Goal: Task Accomplishment & Management: Manage account settings

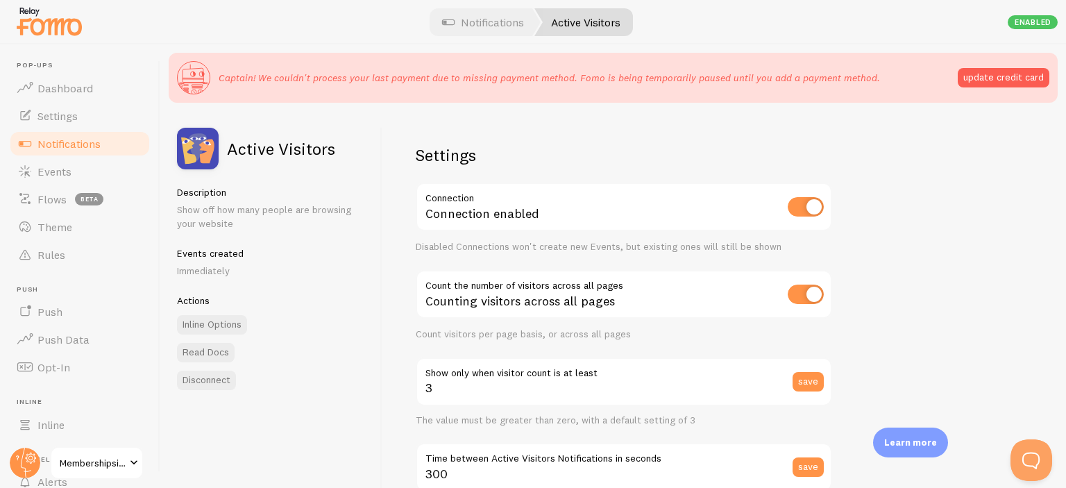
scroll to position [383, 0]
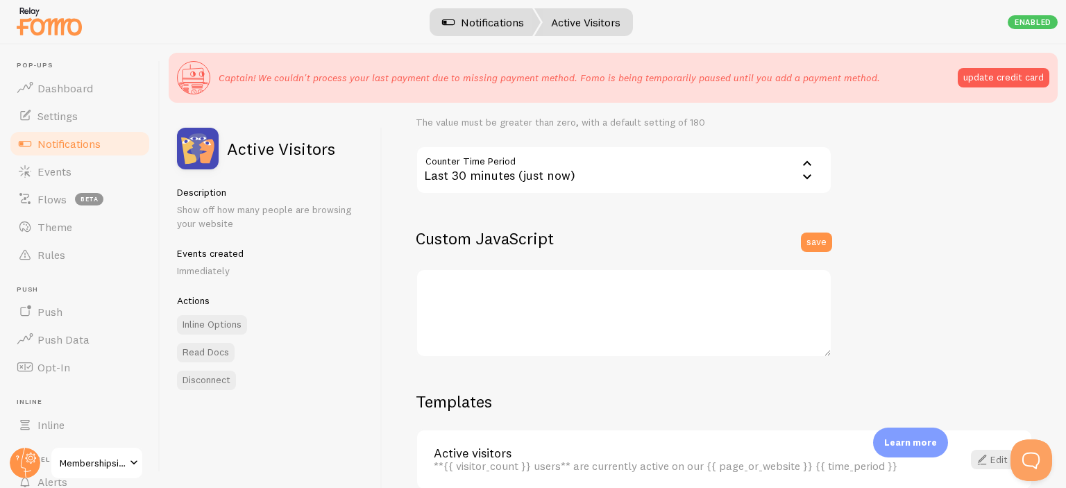
click at [481, 19] on link "Notifications" at bounding box center [482, 22] width 115 height 28
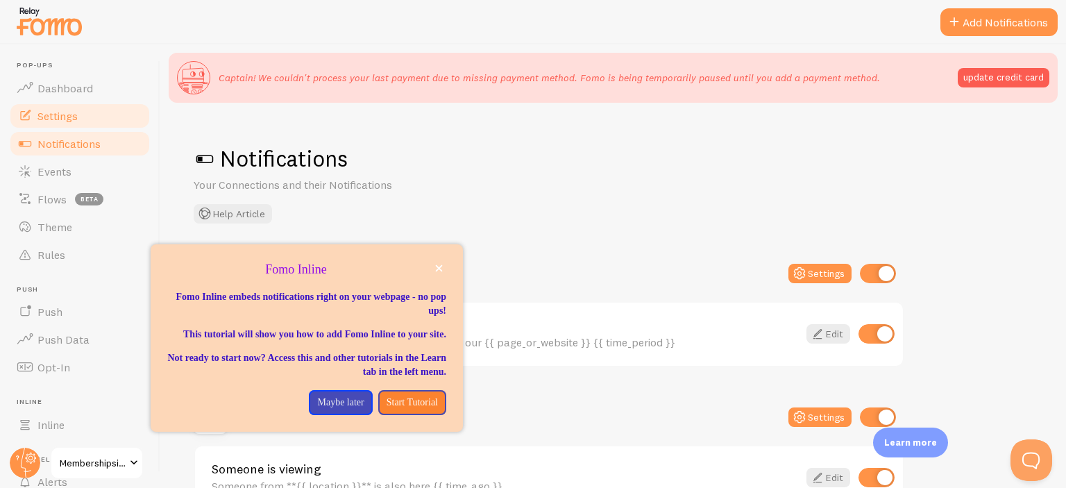
click at [71, 111] on span "Settings" at bounding box center [57, 116] width 40 height 14
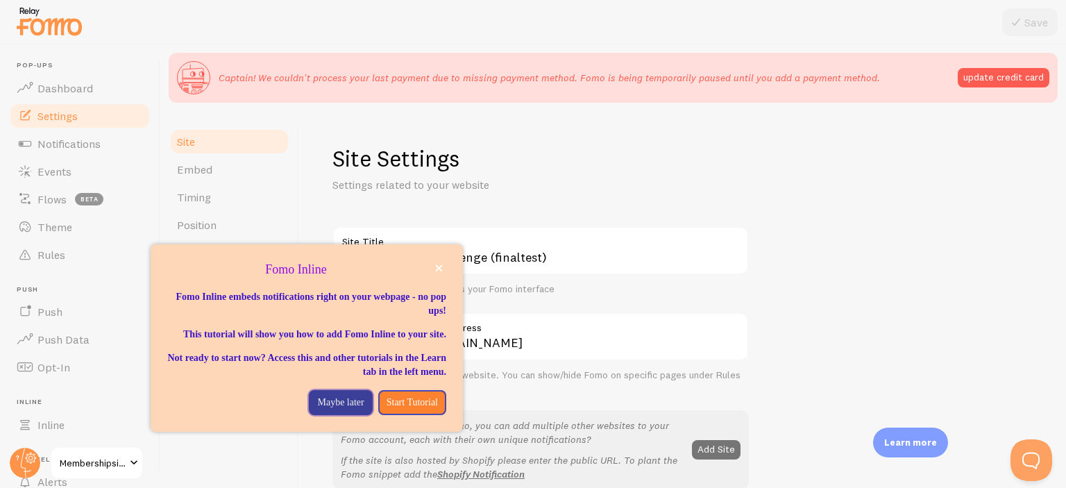
click at [317, 409] on p "Maybe later" at bounding box center [340, 402] width 46 height 14
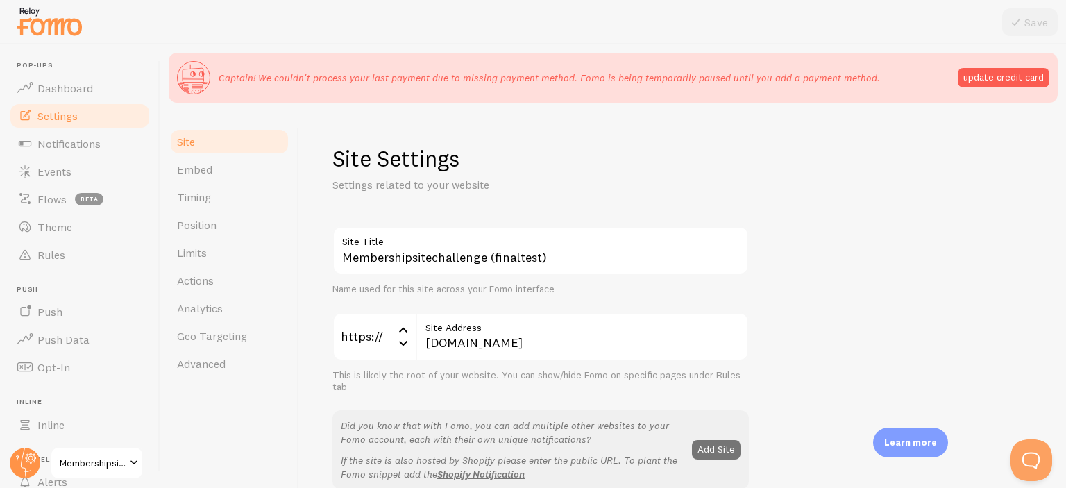
click at [377, 284] on div "Name used for this site across your Fomo interface" at bounding box center [540, 289] width 416 height 12
drag, startPoint x: 377, startPoint y: 284, endPoint x: 481, endPoint y: 279, distance: 103.5
click at [480, 279] on div "Membershipsitechallenge (finaltest) Site Title Name used for this site across y…" at bounding box center [540, 260] width 416 height 69
click at [506, 285] on div "Name used for this site across your Fomo interface" at bounding box center [540, 289] width 416 height 12
drag, startPoint x: 506, startPoint y: 285, endPoint x: 395, endPoint y: 289, distance: 111.1
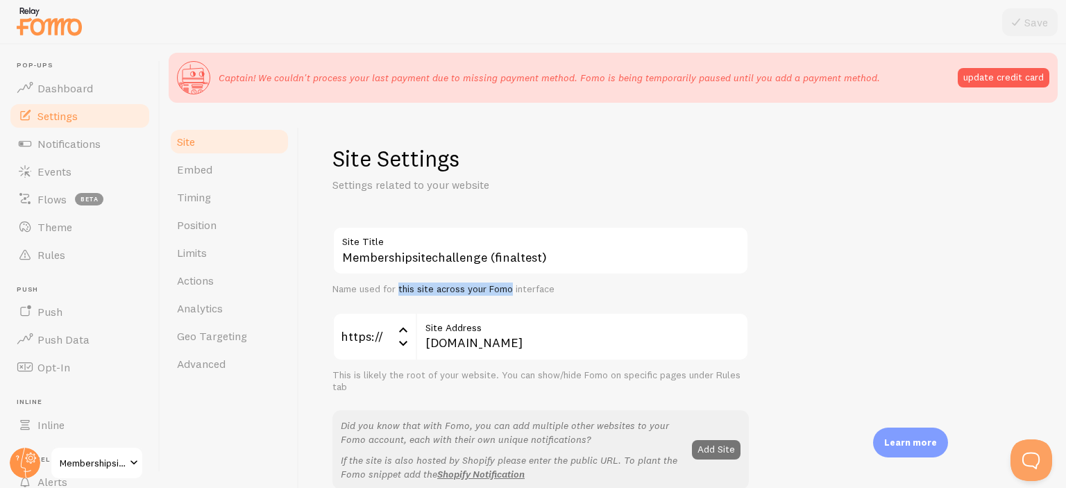
click at [395, 289] on div "Name used for this site across your Fomo interface" at bounding box center [540, 289] width 416 height 12
drag, startPoint x: 395, startPoint y: 289, endPoint x: 460, endPoint y: 287, distance: 64.6
click at [460, 287] on div "Name used for this site across your Fomo interface" at bounding box center [540, 289] width 416 height 12
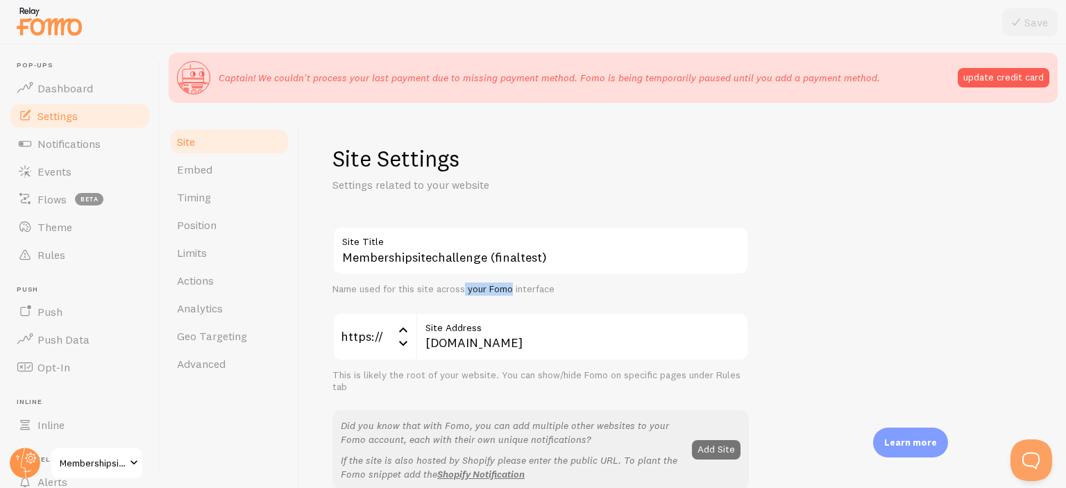
drag, startPoint x: 460, startPoint y: 287, endPoint x: 505, endPoint y: 282, distance: 45.4
click at [505, 282] on div "Membershipsitechallenge (finaltest) Site Title Name used for this site across y…" at bounding box center [540, 260] width 416 height 69
click at [504, 282] on div "Membershipsitechallenge (finaltest) Site Title Name used for this site across y…" at bounding box center [540, 260] width 416 height 69
drag, startPoint x: 504, startPoint y: 282, endPoint x: 422, endPoint y: 294, distance: 82.8
click at [425, 293] on div "Membershipsitechallenge (finaltest) Site Title Name used for this site across y…" at bounding box center [540, 260] width 416 height 69
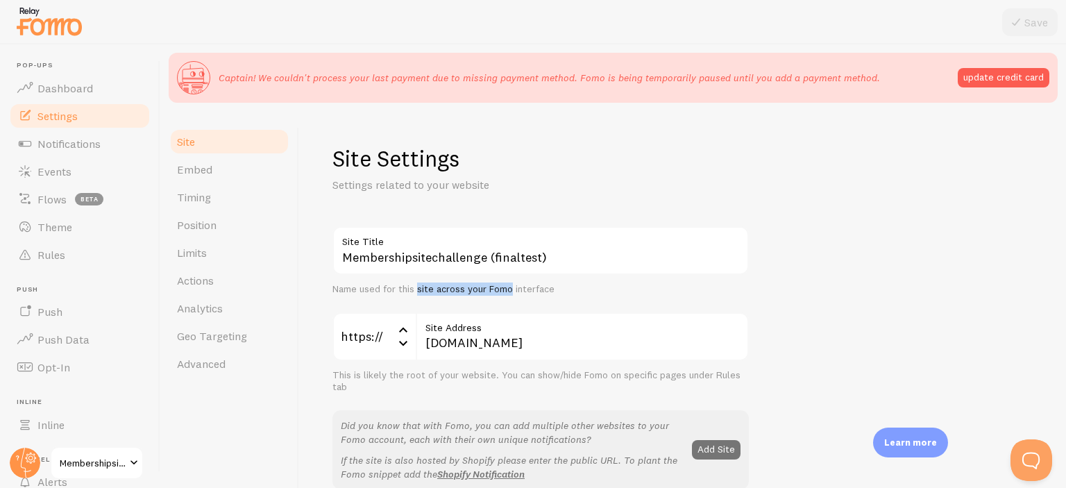
click at [418, 295] on div "Name used for this site across your Fomo interface" at bounding box center [540, 289] width 416 height 12
click at [419, 295] on div "Name used for this site across your Fomo interface" at bounding box center [540, 289] width 416 height 12
drag, startPoint x: 419, startPoint y: 295, endPoint x: 494, endPoint y: 288, distance: 75.3
click at [494, 288] on div "Name used for this site across your Fomo interface" at bounding box center [540, 289] width 416 height 12
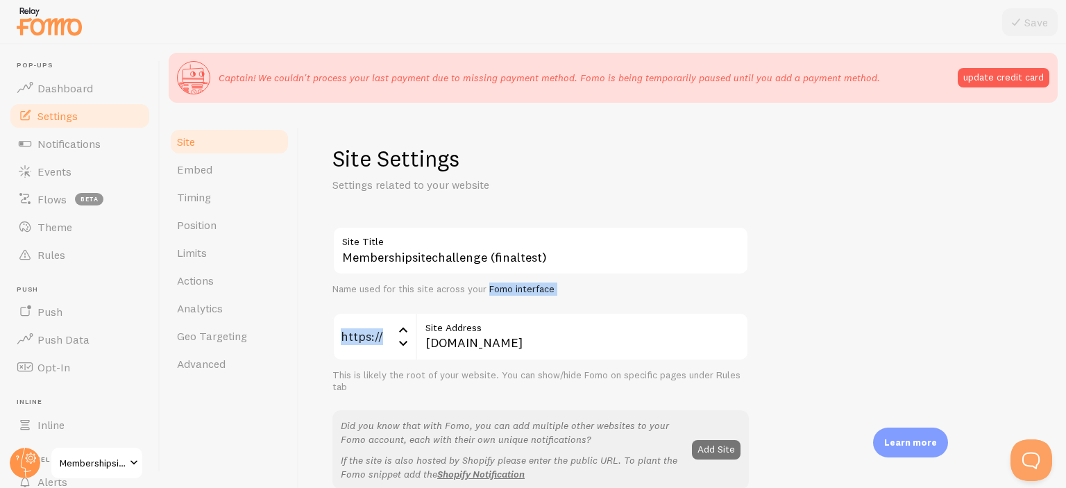
drag, startPoint x: 494, startPoint y: 288, endPoint x: 405, endPoint y: 296, distance: 89.1
click at [405, 296] on div "Membershipsitechallenge (finaltest) Site Title Name used for this site across y…" at bounding box center [540, 357] width 416 height 263
click at [382, 291] on div "Name used for this site across your Fomo interface" at bounding box center [540, 289] width 416 height 12
drag, startPoint x: 382, startPoint y: 291, endPoint x: 511, endPoint y: 287, distance: 129.1
click at [511, 287] on div "Name used for this site across your Fomo interface" at bounding box center [540, 289] width 416 height 12
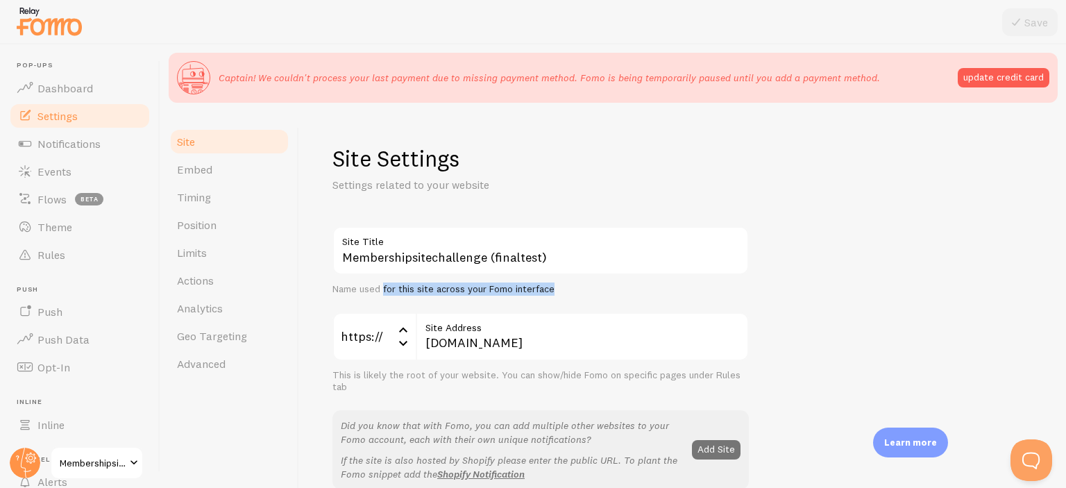
click at [506, 289] on div "Name used for this site across your Fomo interface" at bounding box center [540, 289] width 416 height 12
click at [498, 289] on div "Name used for this site across your Fomo interface" at bounding box center [540, 289] width 416 height 12
drag, startPoint x: 498, startPoint y: 289, endPoint x: 401, endPoint y: 289, distance: 97.1
click at [402, 289] on div "Name used for this site across your Fomo interface" at bounding box center [540, 289] width 416 height 12
click at [398, 289] on div "Name used for this site across your Fomo interface" at bounding box center [540, 289] width 416 height 12
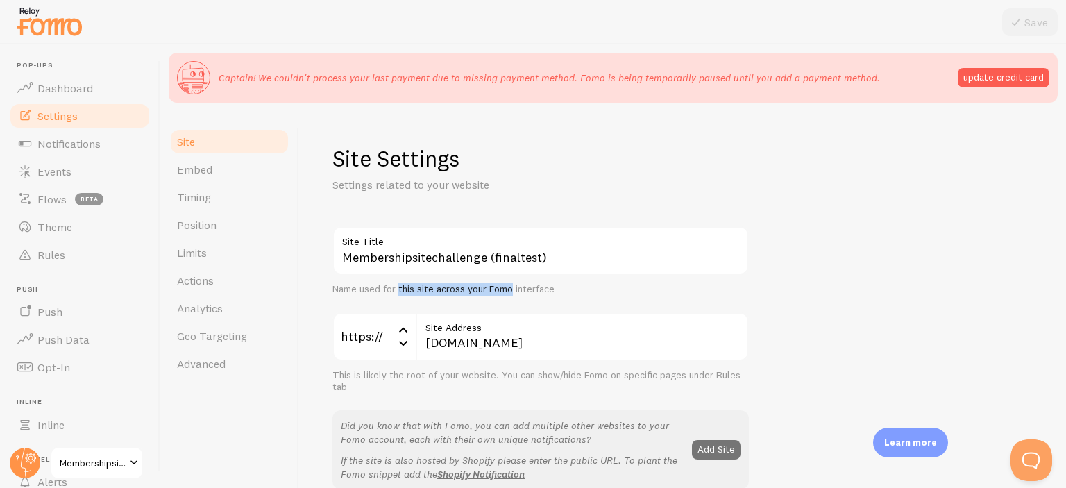
drag, startPoint x: 398, startPoint y: 289, endPoint x: 501, endPoint y: 288, distance: 102.7
click at [500, 288] on div "Name used for this site across your Fomo interface" at bounding box center [540, 289] width 416 height 12
click at [501, 288] on div "Name used for this site across your Fomo interface" at bounding box center [540, 289] width 416 height 12
drag, startPoint x: 501, startPoint y: 288, endPoint x: 404, endPoint y: 284, distance: 97.2
click at [404, 284] on div "Name used for this site across your Fomo interface" at bounding box center [540, 289] width 416 height 12
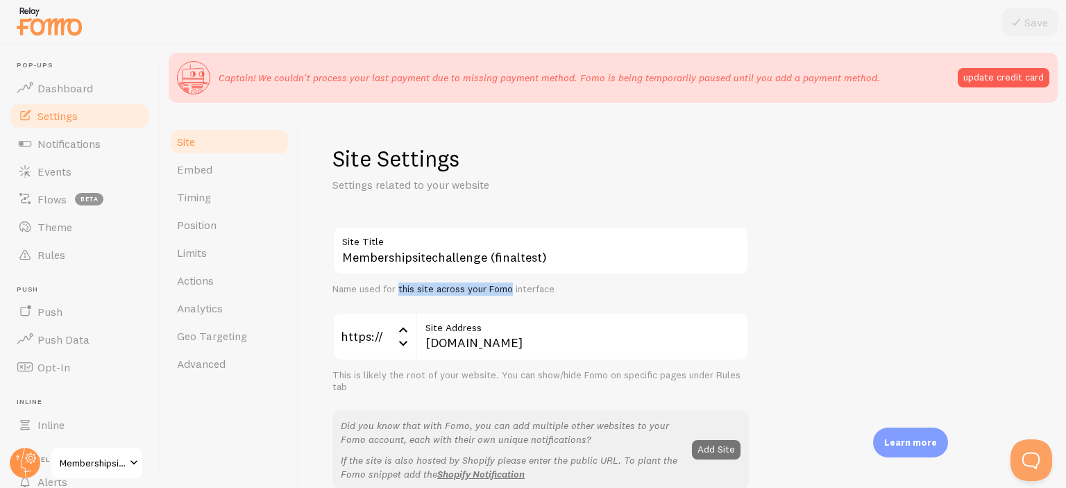
click at [401, 286] on div "Name used for this site across your Fomo interface" at bounding box center [540, 289] width 416 height 12
drag, startPoint x: 401, startPoint y: 286, endPoint x: 493, endPoint y: 285, distance: 92.3
click at [493, 285] on div "Name used for this site across your Fomo interface" at bounding box center [540, 289] width 416 height 12
drag, startPoint x: 493, startPoint y: 285, endPoint x: 398, endPoint y: 289, distance: 95.1
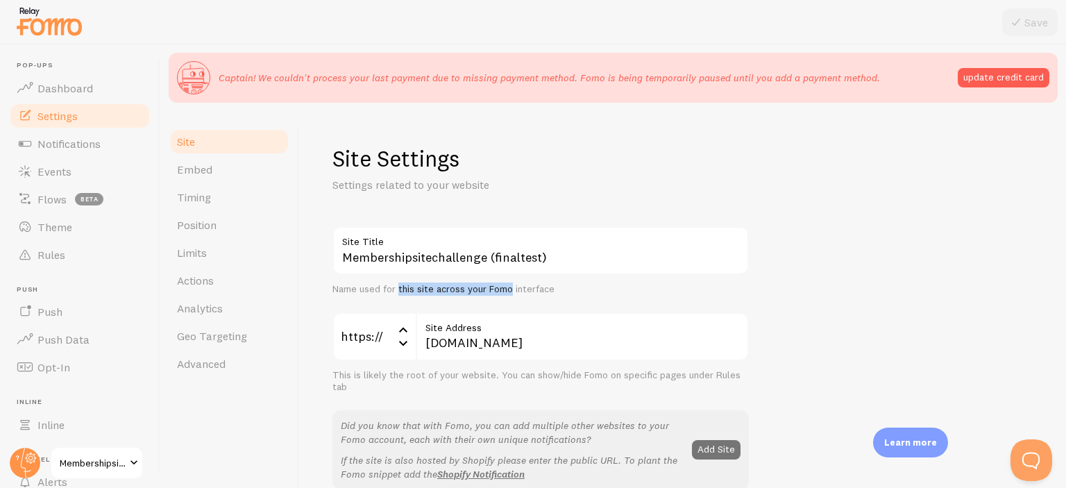
click at [398, 289] on div "Name used for this site across your Fomo interface" at bounding box center [540, 289] width 416 height 12
drag, startPoint x: 398, startPoint y: 289, endPoint x: 501, endPoint y: 287, distance: 102.7
click at [501, 287] on div "Name used for this site across your Fomo interface" at bounding box center [540, 289] width 416 height 12
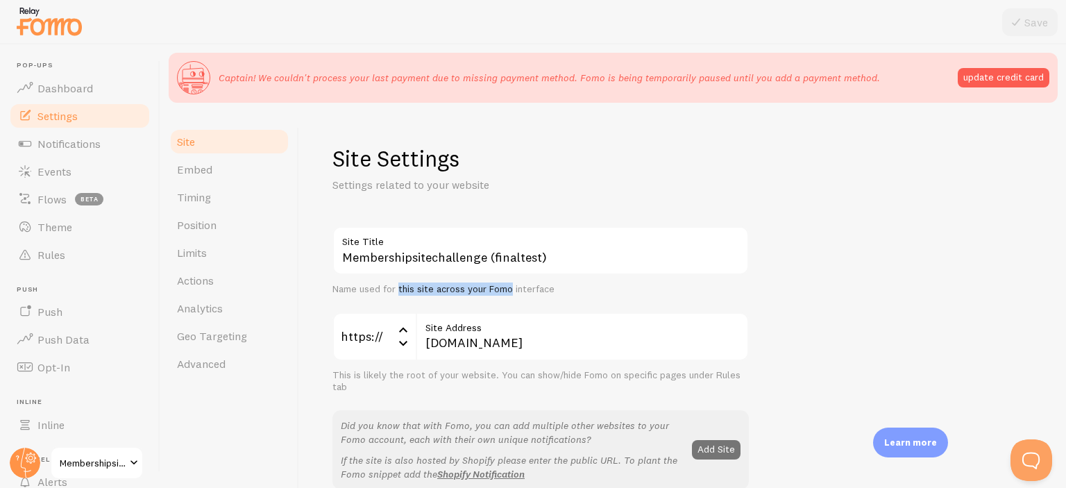
drag, startPoint x: 501, startPoint y: 287, endPoint x: 405, endPoint y: 286, distance: 95.7
click at [405, 286] on div "Name used for this site across your Fomo interface" at bounding box center [540, 289] width 416 height 12
click at [475, 293] on div "Name used for this site across your Fomo interface" at bounding box center [540, 289] width 416 height 12
drag, startPoint x: 475, startPoint y: 293, endPoint x: 504, endPoint y: 288, distance: 29.5
click at [504, 288] on div "Name used for this site across your Fomo interface" at bounding box center [540, 289] width 416 height 12
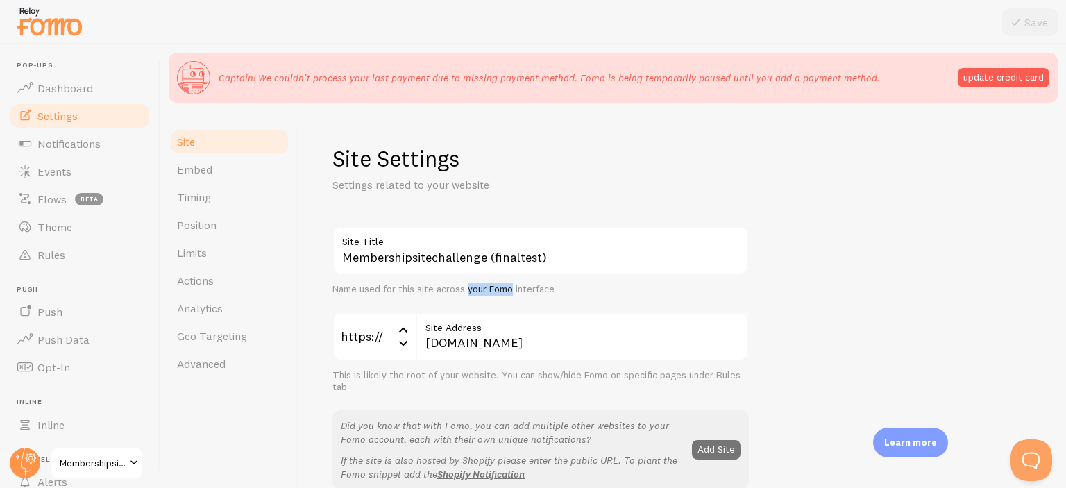
click at [504, 288] on div "Name used for this site across your Fomo interface" at bounding box center [540, 289] width 416 height 12
click at [495, 288] on div "Name used for this site across your Fomo interface" at bounding box center [540, 289] width 416 height 12
drag, startPoint x: 495, startPoint y: 288, endPoint x: 488, endPoint y: 289, distance: 7.0
click at [488, 289] on div "Name used for this site across your Fomo interface" at bounding box center [540, 289] width 416 height 12
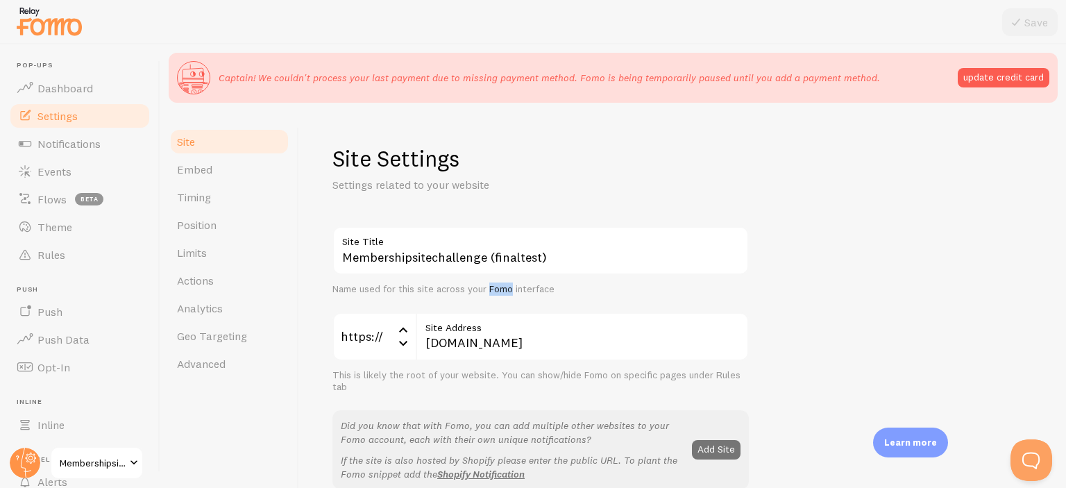
click at [404, 340] on icon at bounding box center [403, 342] width 17 height 17
click at [403, 327] on icon at bounding box center [403, 329] width 17 height 17
click at [403, 327] on icon at bounding box center [403, 329] width 8 height 5
click at [370, 401] on li "http://" at bounding box center [374, 405] width 80 height 24
click at [386, 334] on div "http://" at bounding box center [373, 336] width 83 height 49
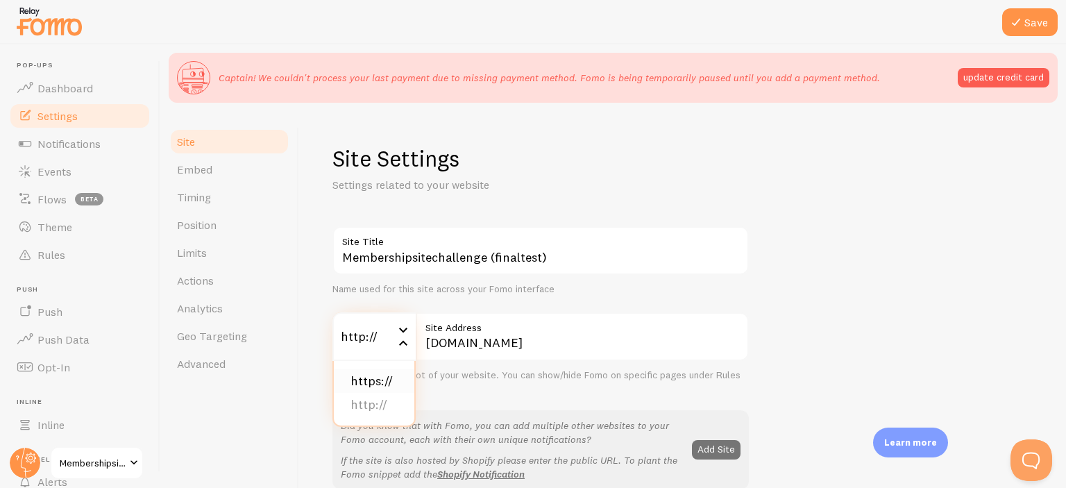
click at [374, 381] on li "https://" at bounding box center [374, 381] width 80 height 24
click at [391, 338] on div "https://" at bounding box center [373, 336] width 83 height 49
click at [381, 403] on li "http://" at bounding box center [374, 405] width 80 height 24
click at [392, 334] on div "http://" at bounding box center [373, 336] width 83 height 49
click at [387, 377] on li "https://" at bounding box center [374, 381] width 80 height 24
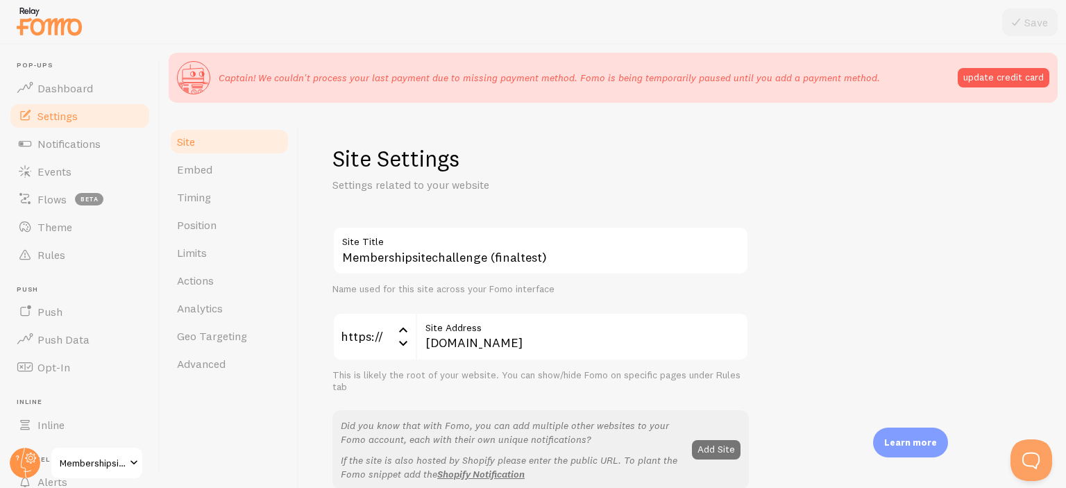
click at [392, 335] on div "https://" at bounding box center [373, 336] width 83 height 49
click at [381, 404] on li "http://" at bounding box center [374, 405] width 80 height 24
click at [404, 332] on icon at bounding box center [403, 329] width 17 height 17
click at [380, 384] on li "https://" at bounding box center [374, 381] width 80 height 24
click at [391, 343] on div "https://" at bounding box center [373, 336] width 83 height 49
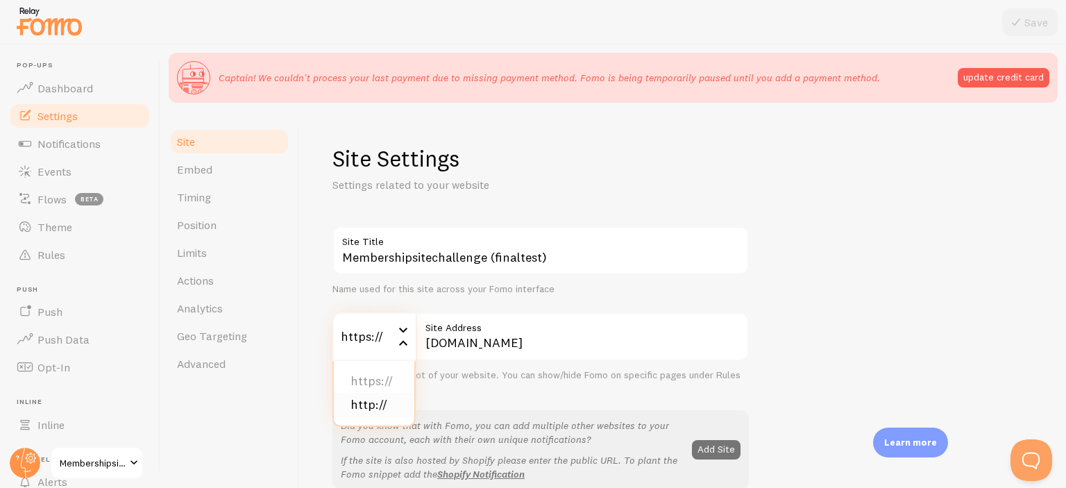
click at [386, 403] on li "http://" at bounding box center [374, 405] width 80 height 24
click at [422, 293] on div "Name used for this site across your Fomo interface" at bounding box center [540, 289] width 416 height 12
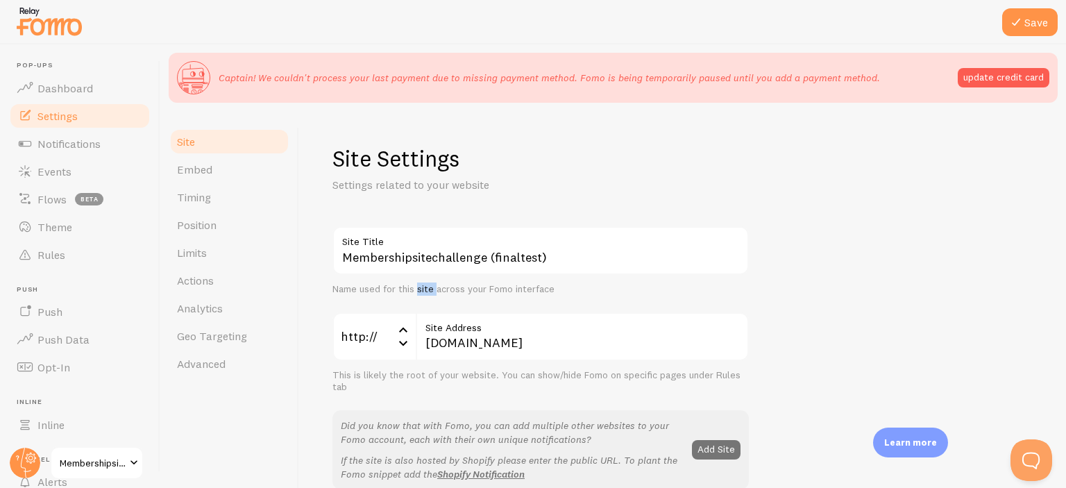
click at [422, 293] on div "Name used for this site across your Fomo interface" at bounding box center [540, 289] width 416 height 12
drag, startPoint x: 422, startPoint y: 293, endPoint x: 416, endPoint y: 305, distance: 13.0
click at [418, 304] on div "Membershipsitechallenge (finaltest) Site Title Name used for this site across y…" at bounding box center [540, 357] width 416 height 263
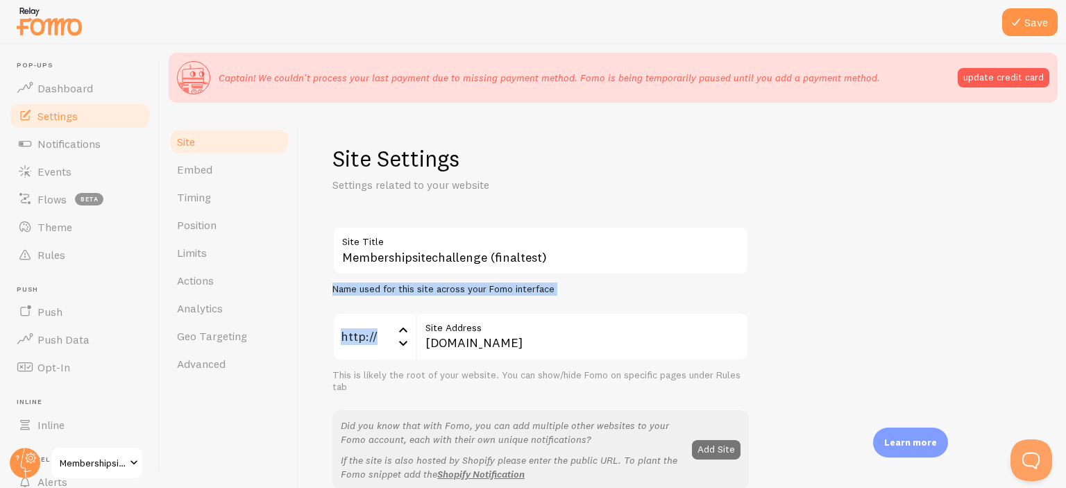
click at [416, 307] on div "Membershipsitechallenge (finaltest) Site Title Name used for this site across y…" at bounding box center [540, 357] width 416 height 263
click at [352, 153] on h1 "Site Settings" at bounding box center [540, 158] width 416 height 28
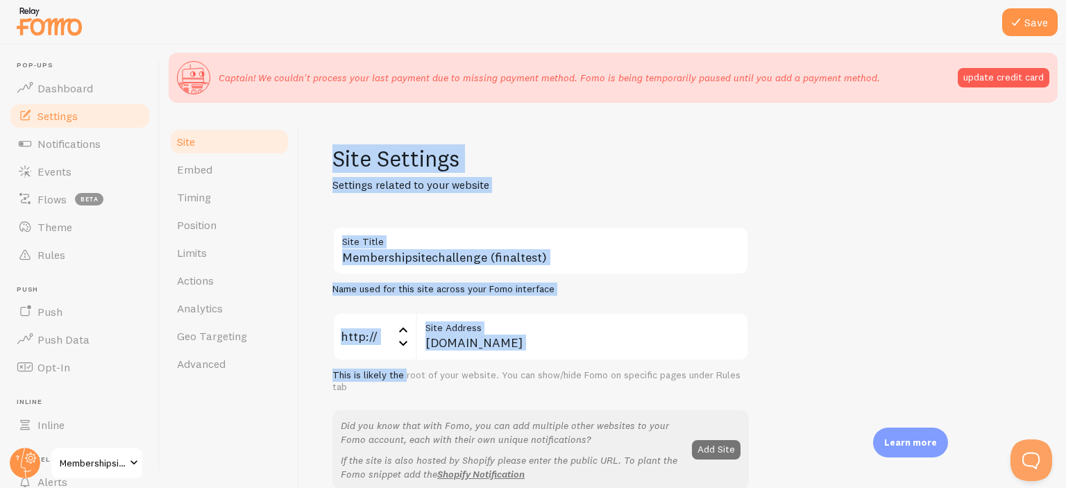
drag, startPoint x: 352, startPoint y: 153, endPoint x: 400, endPoint y: 376, distance: 228.6
click at [403, 391] on div "This is likely the root of your website. You can show/hide Fomo on specific pag…" at bounding box center [540, 381] width 416 height 24
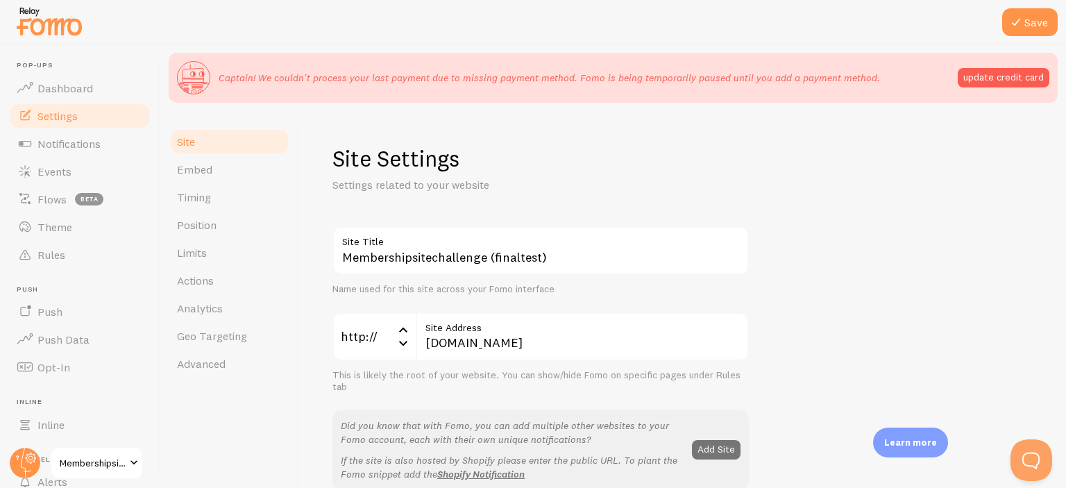
click at [403, 391] on div "This is likely the root of your website. You can show/hide Fomo on specific pag…" at bounding box center [540, 381] width 416 height 24
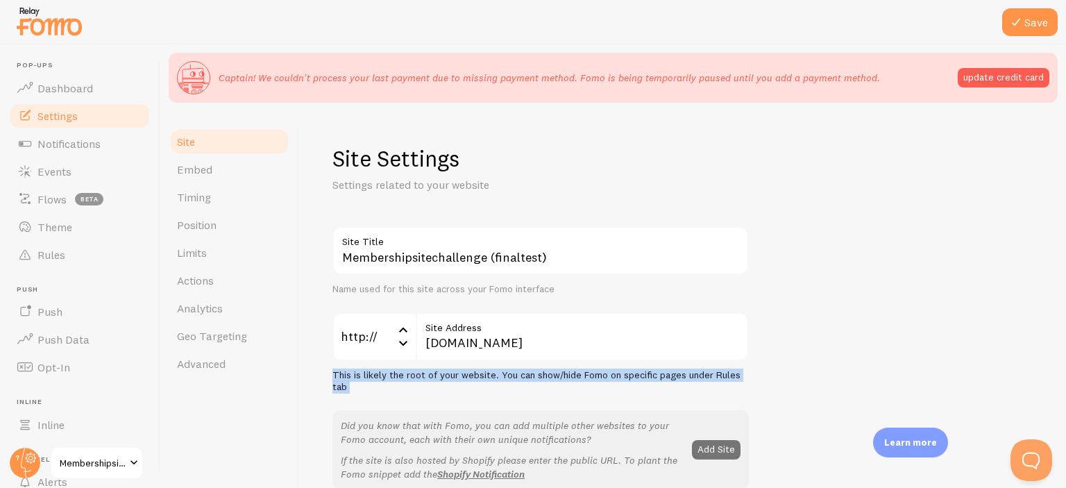
click at [369, 160] on h1 "Site Settings" at bounding box center [540, 158] width 416 height 28
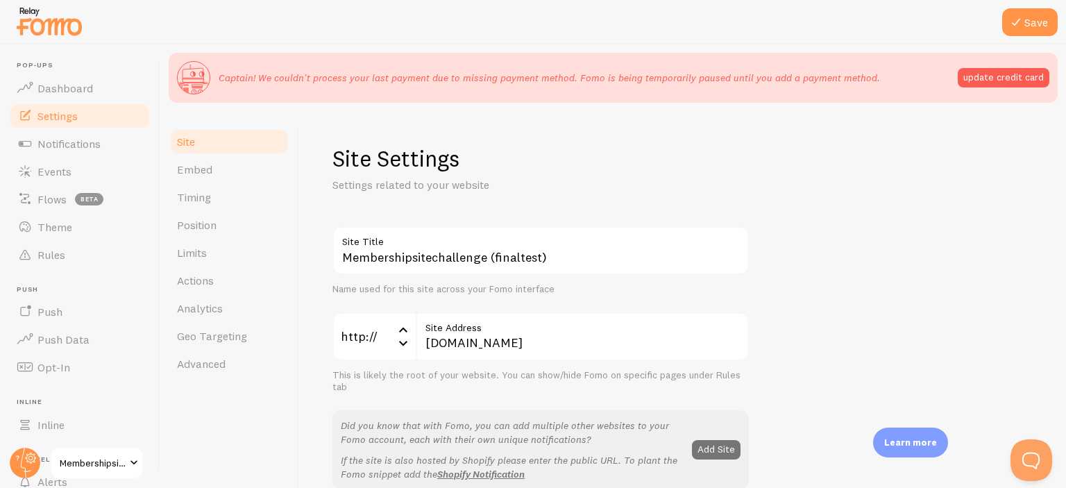
click at [369, 160] on h1 "Site Settings" at bounding box center [540, 158] width 416 height 28
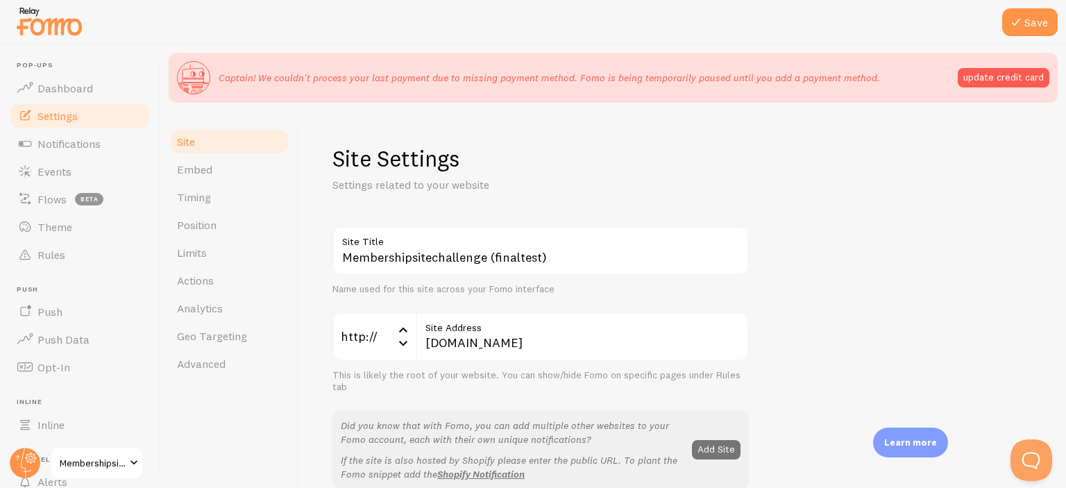
click at [369, 160] on h1 "Site Settings" at bounding box center [540, 158] width 416 height 28
click at [370, 158] on h1 "Site Settings" at bounding box center [540, 158] width 416 height 28
click at [371, 158] on h1 "Site Settings" at bounding box center [540, 158] width 416 height 28
click at [370, 157] on h1 "Site Settings" at bounding box center [540, 158] width 416 height 28
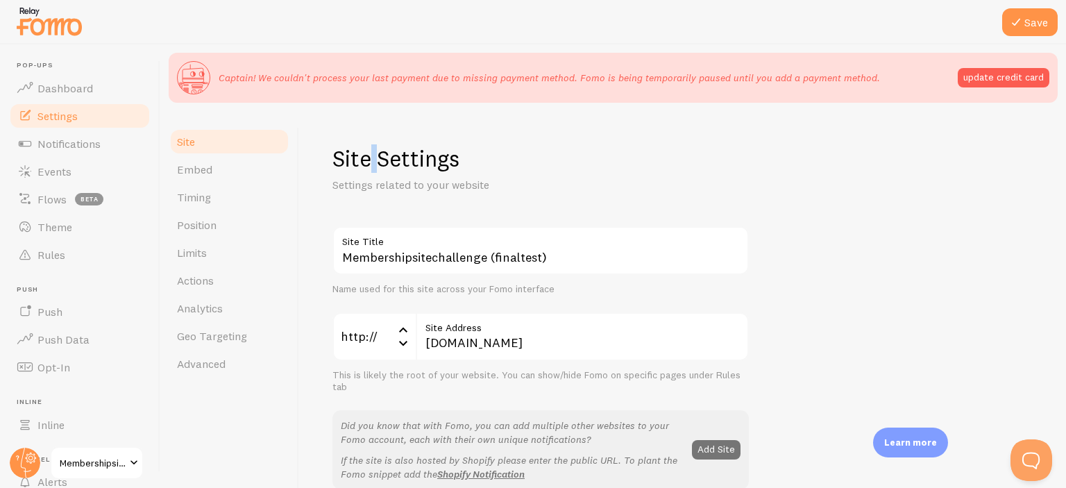
click at [370, 157] on h1 "Site Settings" at bounding box center [540, 158] width 416 height 28
click at [372, 156] on h1 "Site Settings" at bounding box center [540, 158] width 416 height 28
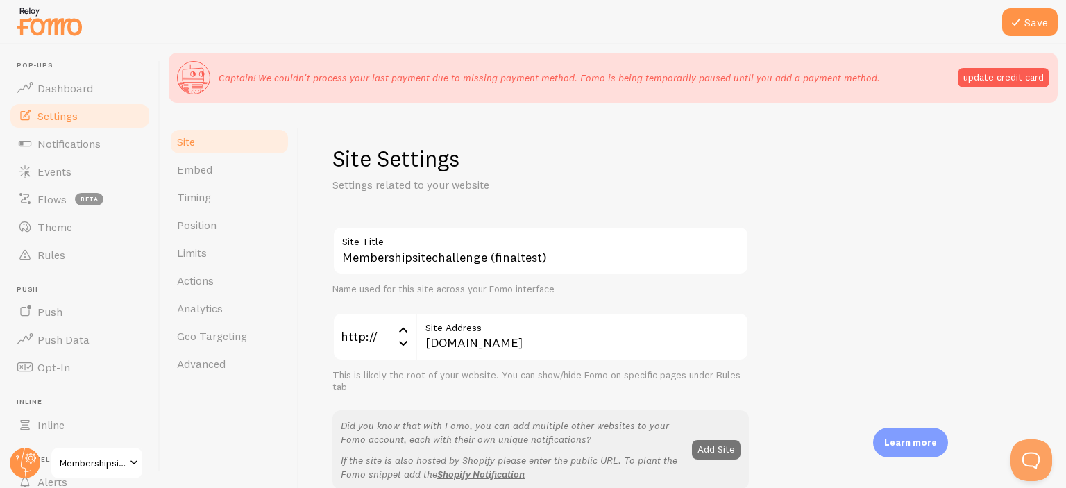
click at [372, 156] on h1 "Site Settings" at bounding box center [540, 158] width 416 height 28
click at [372, 188] on p "Settings related to your website" at bounding box center [498, 185] width 333 height 16
drag, startPoint x: 372, startPoint y: 188, endPoint x: 411, endPoint y: 184, distance: 39.1
click at [411, 184] on p "Settings related to your website" at bounding box center [498, 185] width 333 height 16
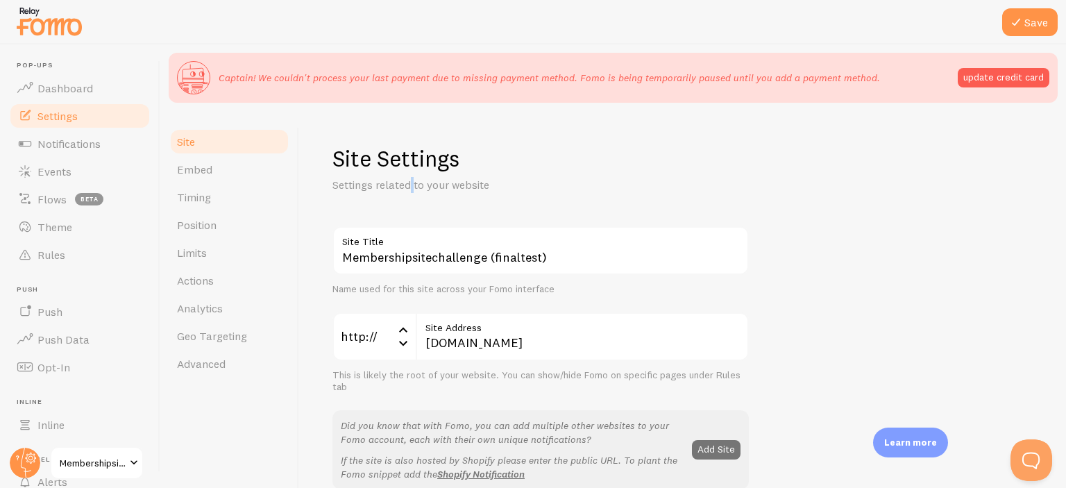
click at [411, 184] on p "Settings related to your website" at bounding box center [498, 185] width 333 height 16
click at [375, 184] on p "Settings related to your website" at bounding box center [498, 185] width 333 height 16
drag, startPoint x: 375, startPoint y: 184, endPoint x: 445, endPoint y: 189, distance: 70.2
click at [445, 189] on p "Settings related to your website" at bounding box center [498, 185] width 333 height 16
click at [438, 189] on p "Settings related to your website" at bounding box center [498, 185] width 333 height 16
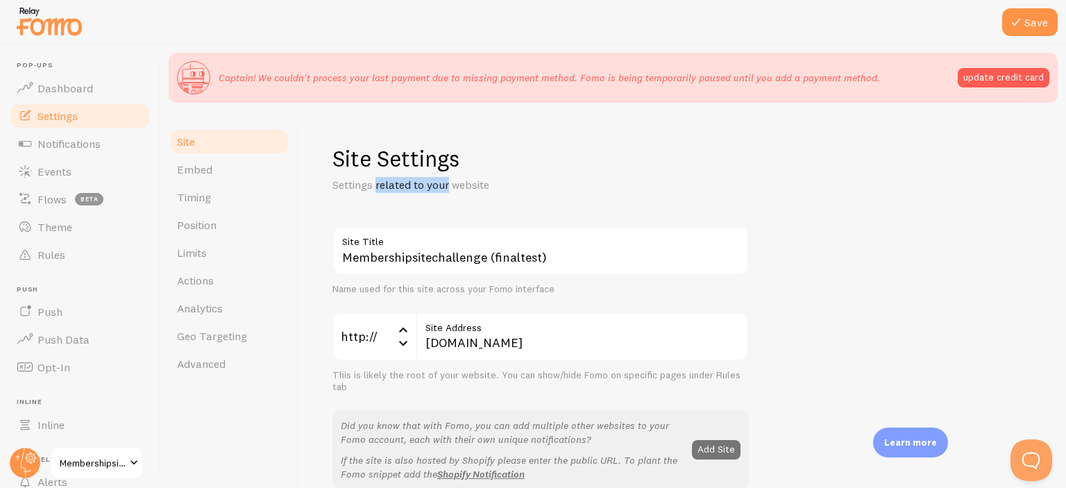
drag, startPoint x: 438, startPoint y: 189, endPoint x: 391, endPoint y: 191, distance: 47.2
click at [392, 191] on p "Settings related to your website" at bounding box center [498, 185] width 333 height 16
click at [389, 191] on p "Settings related to your website" at bounding box center [498, 185] width 333 height 16
click at [432, 188] on p "Settings related to your website" at bounding box center [498, 185] width 333 height 16
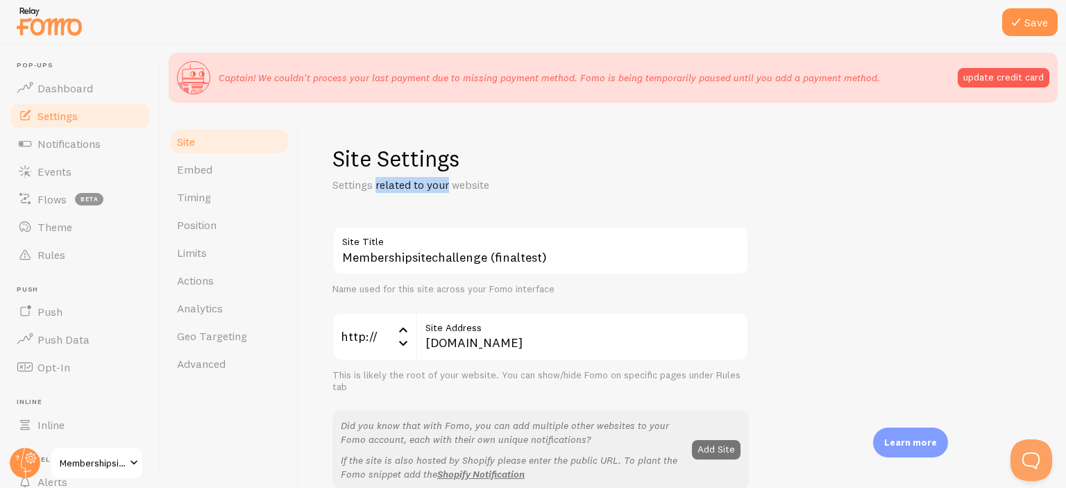
drag, startPoint x: 432, startPoint y: 188, endPoint x: 395, endPoint y: 188, distance: 36.8
click at [395, 188] on p "Settings related to your website" at bounding box center [498, 185] width 333 height 16
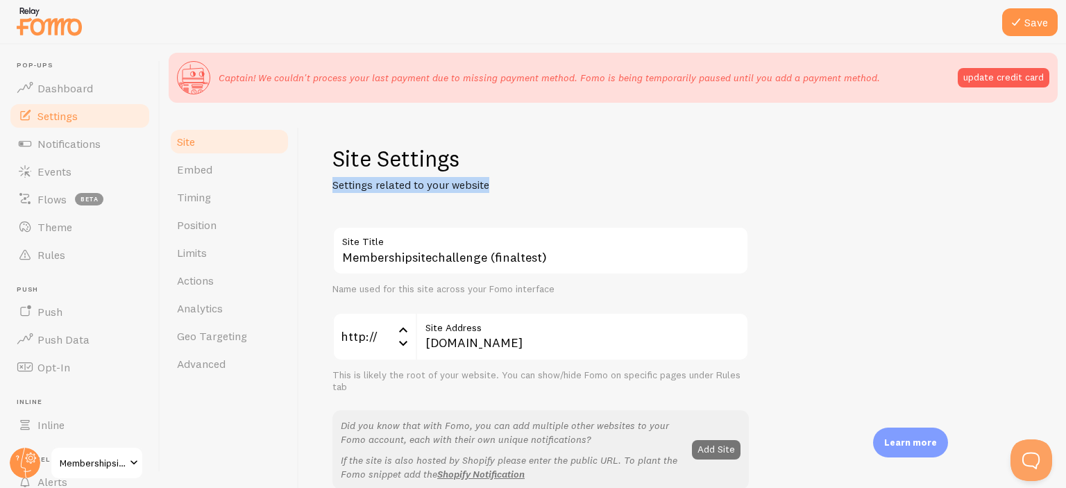
click at [395, 188] on p "Settings related to your website" at bounding box center [498, 185] width 333 height 16
drag, startPoint x: 395, startPoint y: 188, endPoint x: 433, endPoint y: 191, distance: 38.3
click at [433, 191] on p "Settings related to your website" at bounding box center [498, 185] width 333 height 16
drag, startPoint x: 433, startPoint y: 191, endPoint x: 385, endPoint y: 187, distance: 48.1
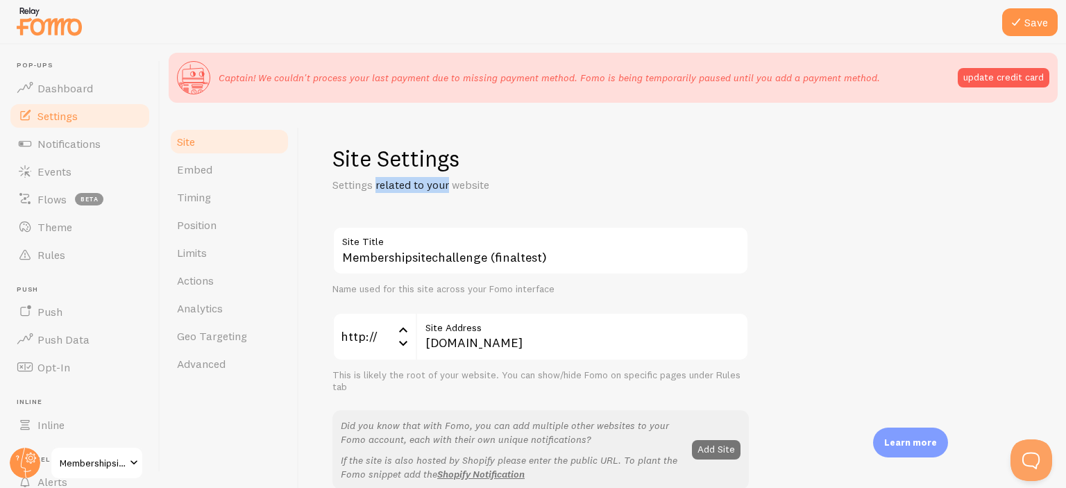
click at [385, 187] on p "Settings related to your website" at bounding box center [498, 185] width 333 height 16
drag, startPoint x: 385, startPoint y: 187, endPoint x: 430, endPoint y: 182, distance: 45.4
click at [430, 182] on p "Settings related to your website" at bounding box center [498, 185] width 333 height 16
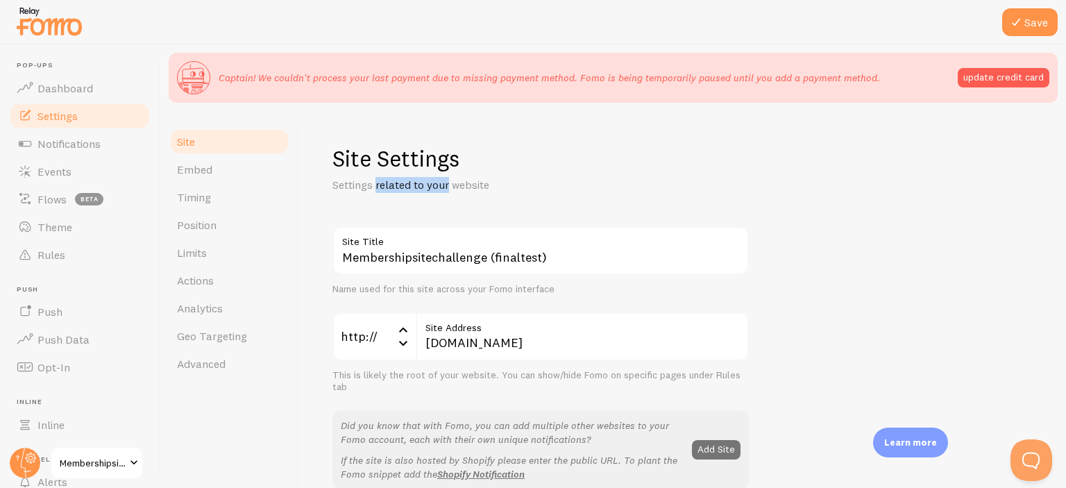
drag, startPoint x: 430, startPoint y: 182, endPoint x: 391, endPoint y: 188, distance: 40.0
click at [391, 188] on p "Settings related to your website" at bounding box center [498, 185] width 333 height 16
drag, startPoint x: 391, startPoint y: 188, endPoint x: 447, endPoint y: 195, distance: 56.6
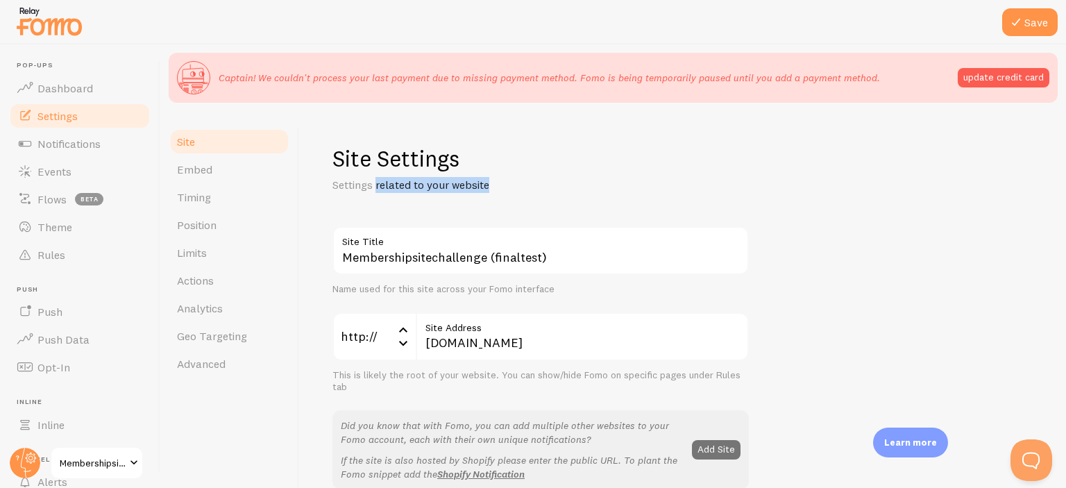
click at [444, 188] on p "Settings related to your website" at bounding box center [498, 185] width 333 height 16
drag, startPoint x: 444, startPoint y: 188, endPoint x: 380, endPoint y: 190, distance: 63.9
click at [380, 190] on p "Settings related to your website" at bounding box center [498, 185] width 333 height 16
click at [380, 189] on p "Settings related to your website" at bounding box center [498, 185] width 333 height 16
drag, startPoint x: 380, startPoint y: 189, endPoint x: 438, endPoint y: 188, distance: 58.3
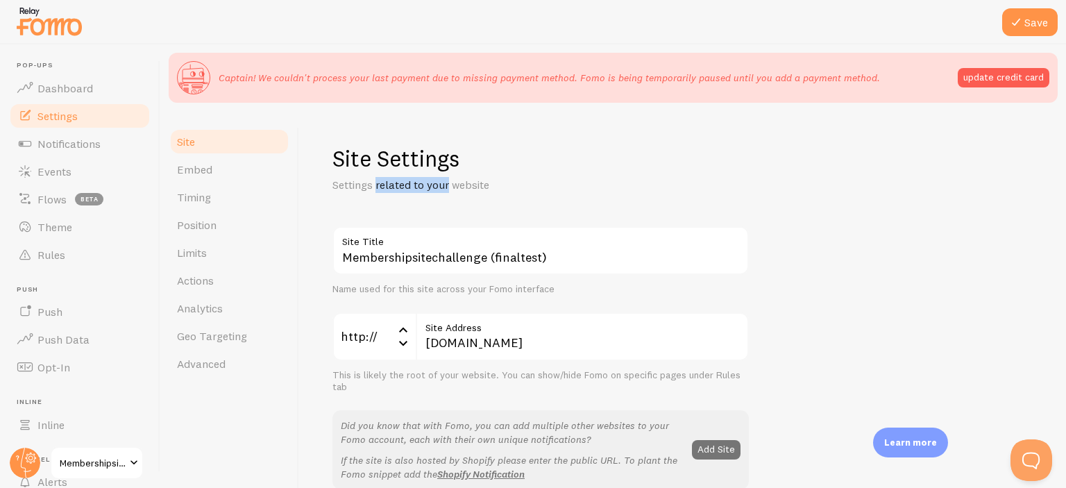
click at [438, 188] on p "Settings related to your website" at bounding box center [498, 185] width 333 height 16
drag, startPoint x: 438, startPoint y: 188, endPoint x: 389, endPoint y: 187, distance: 49.3
click at [389, 187] on p "Settings related to your website" at bounding box center [498, 185] width 333 height 16
click at [389, 186] on p "Settings related to your website" at bounding box center [498, 185] width 333 height 16
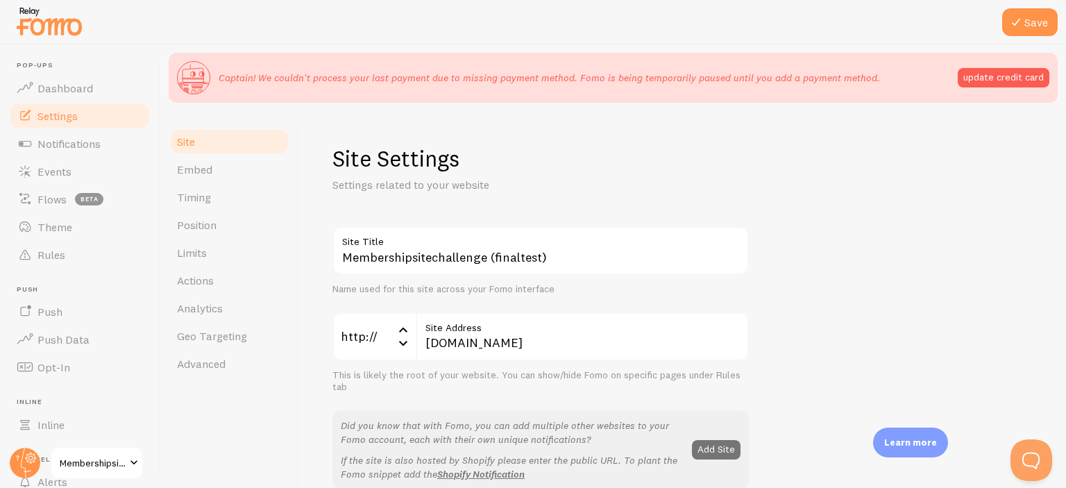
click at [389, 186] on p "Settings related to your website" at bounding box center [498, 185] width 333 height 16
click at [391, 187] on p "Settings related to your website" at bounding box center [498, 185] width 333 height 16
click at [407, 187] on p "Settings related to your website" at bounding box center [498, 185] width 333 height 16
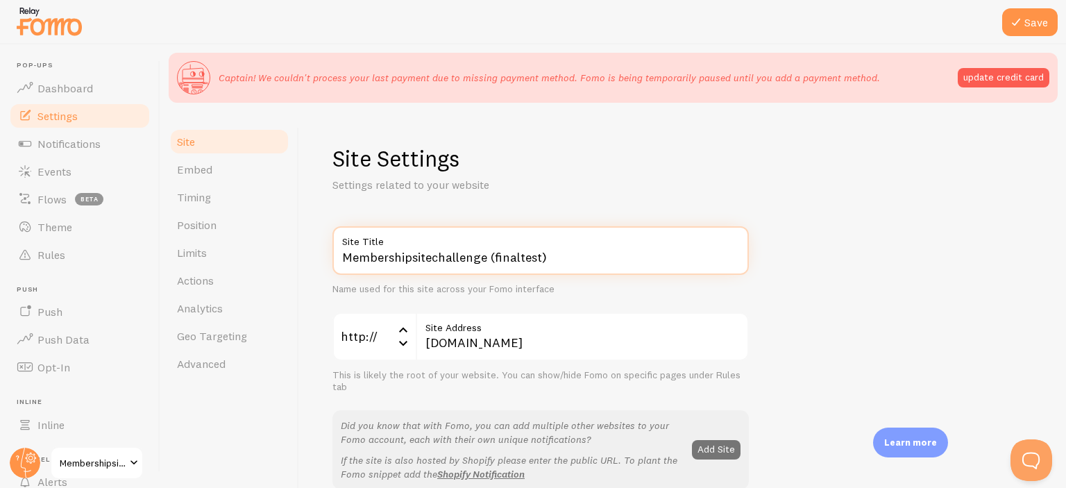
click at [416, 260] on input "Membershipsitechallenge (finaltest)" at bounding box center [540, 250] width 416 height 49
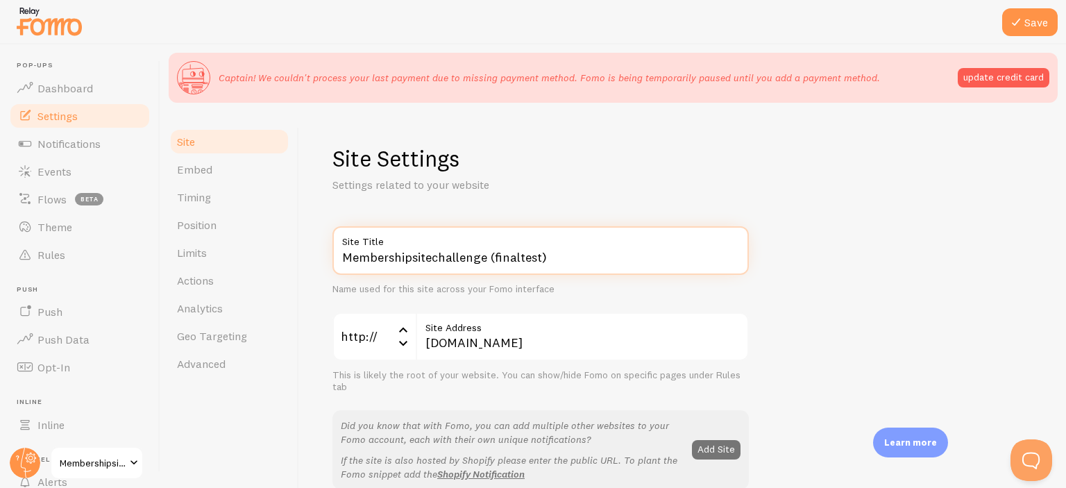
click at [407, 251] on input "Membershipsitechallenge (finaltest)" at bounding box center [540, 250] width 416 height 49
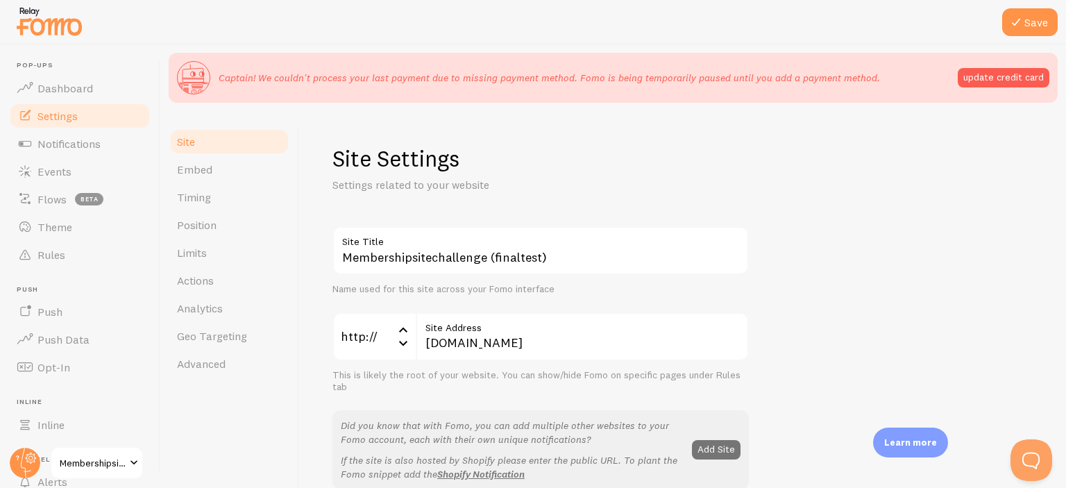
click at [239, 186] on link "Timing" at bounding box center [229, 197] width 121 height 28
click at [78, 135] on link "Notifications" at bounding box center [79, 144] width 143 height 28
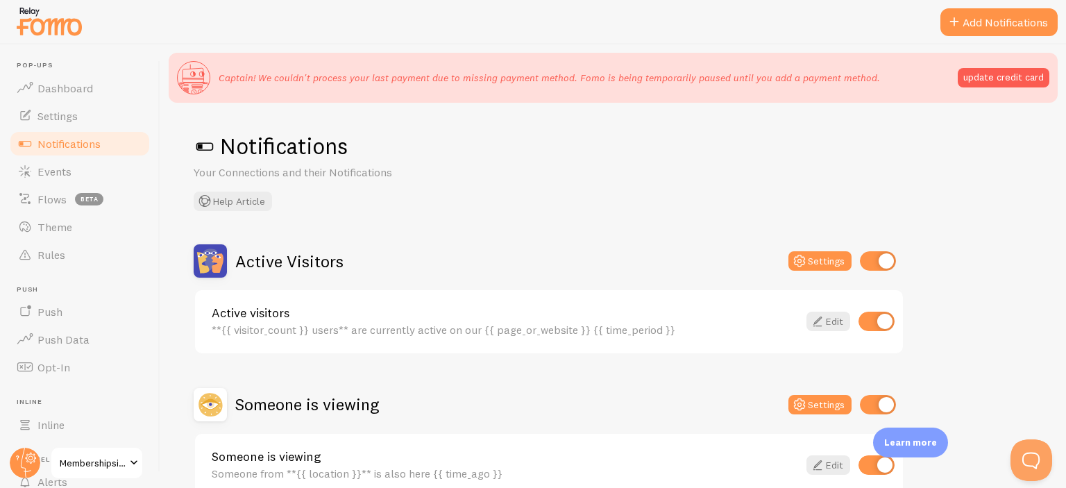
scroll to position [21, 0]
